Goal: Information Seeking & Learning: Check status

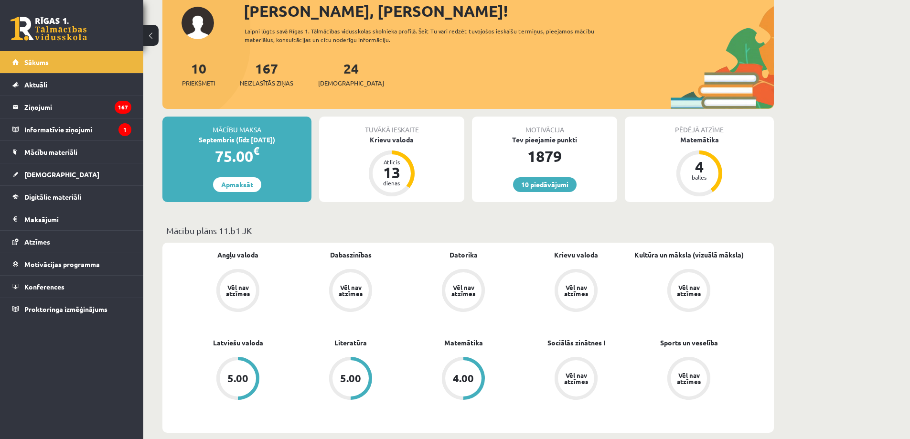
scroll to position [73, 0]
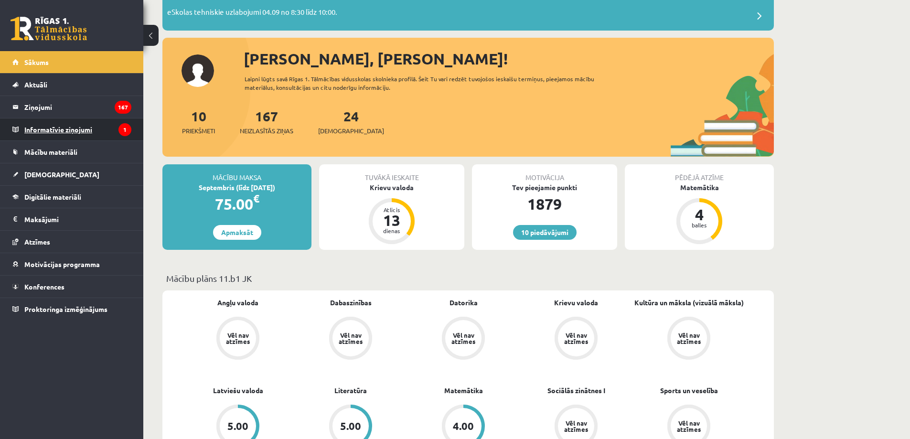
click at [92, 125] on legend "Informatīvie ziņojumi 1" at bounding box center [77, 129] width 107 height 22
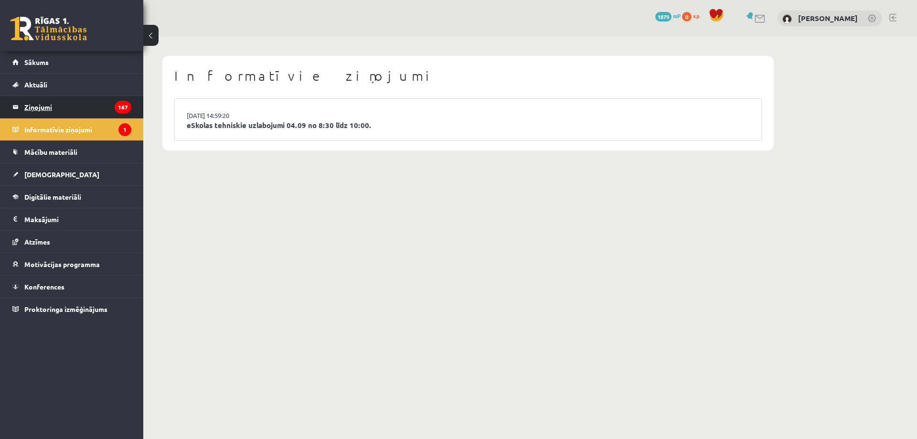
click at [68, 106] on legend "Ziņojumi 167" at bounding box center [77, 107] width 107 height 22
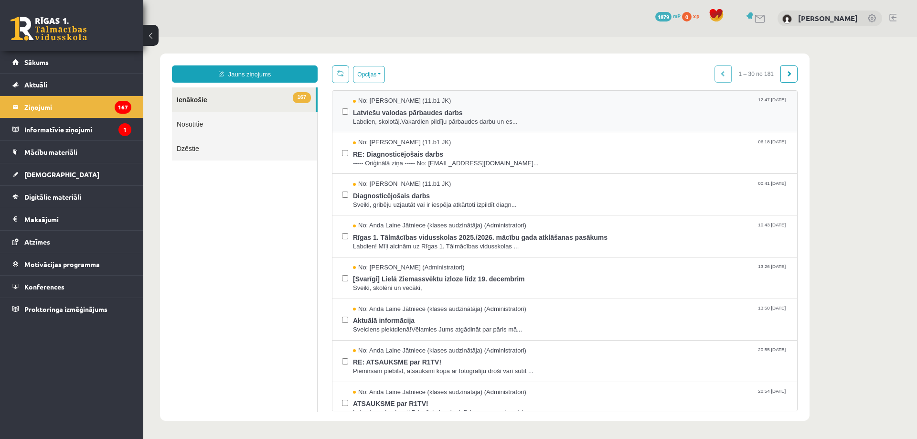
click at [485, 126] on div "No: Anna Kristiāna Bērziņa (11.b1 JK) 12:47 03/09/2025 Latviešu valodas pārbaud…" at bounding box center [564, 112] width 465 height 42
click at [489, 123] on span "Labdien, skolotāj.Vakardien pildīju pārbaudes darbu un es..." at bounding box center [570, 122] width 435 height 9
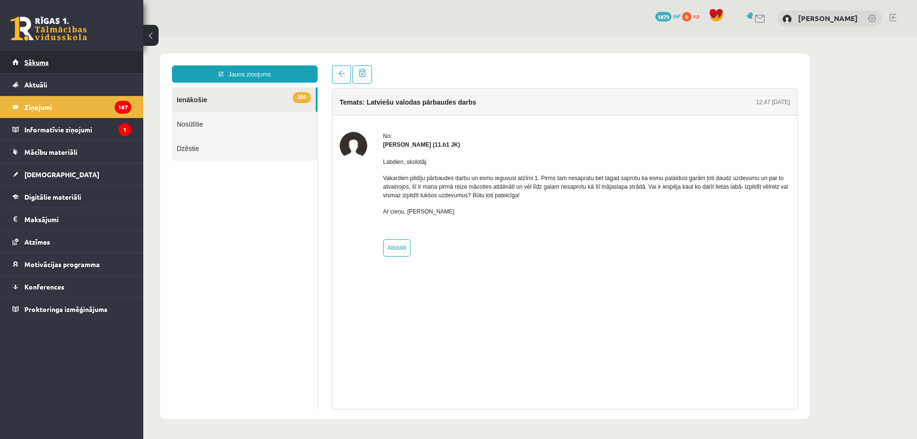
click at [80, 53] on link "Sākums" at bounding box center [71, 62] width 119 height 22
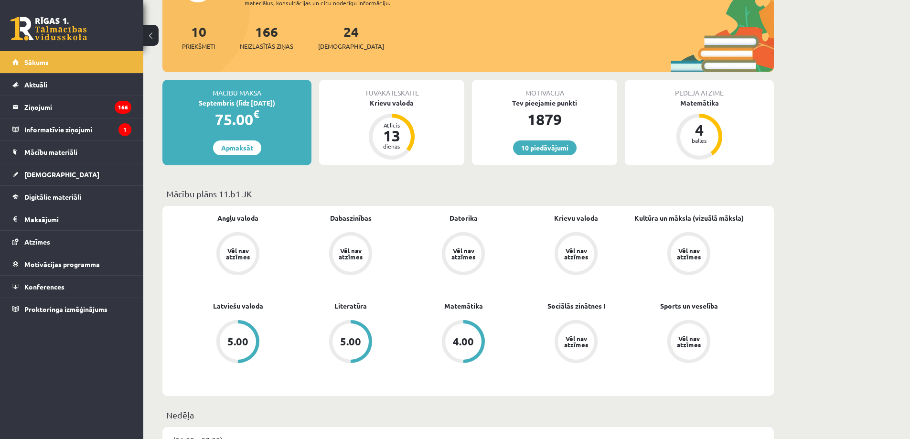
scroll to position [54, 0]
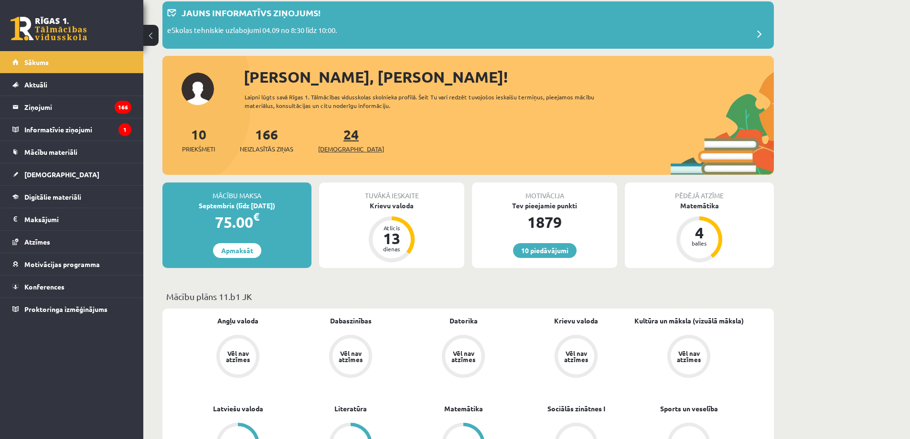
click at [336, 137] on link "24 Ieskaites" at bounding box center [351, 140] width 66 height 28
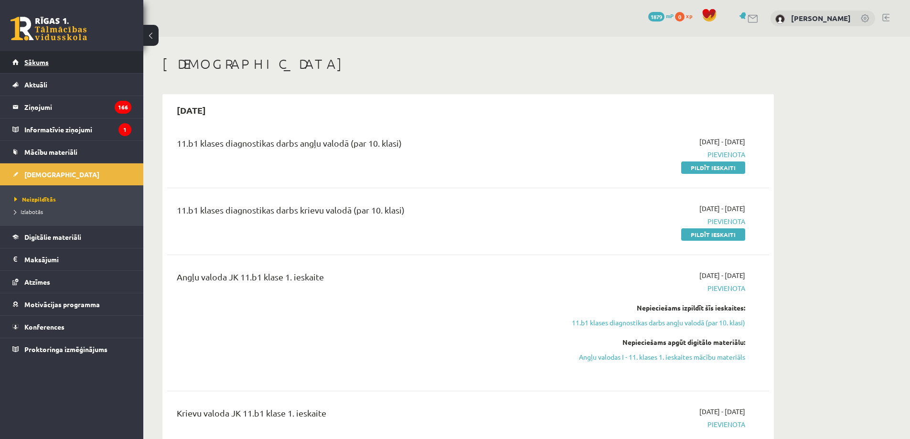
click at [63, 62] on link "Sākums" at bounding box center [71, 62] width 119 height 22
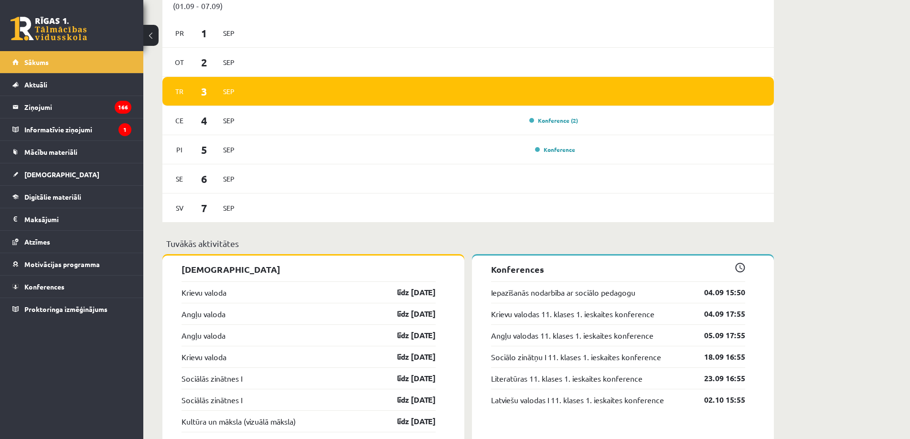
scroll to position [603, 0]
